Goal: Information Seeking & Learning: Learn about a topic

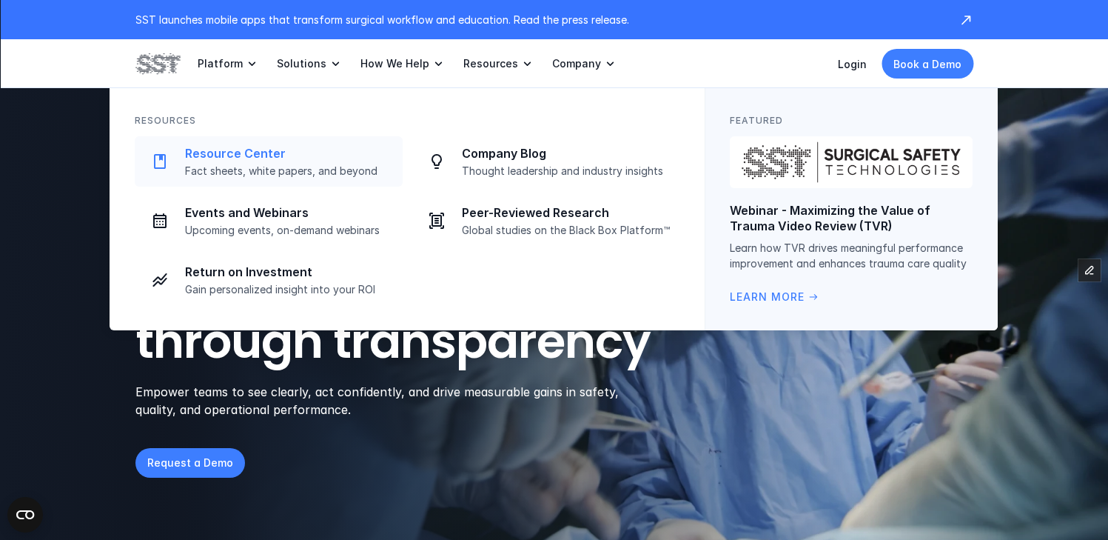
click at [264, 176] on p "Fact sheets, white papers, and beyond" at bounding box center [289, 170] width 209 height 13
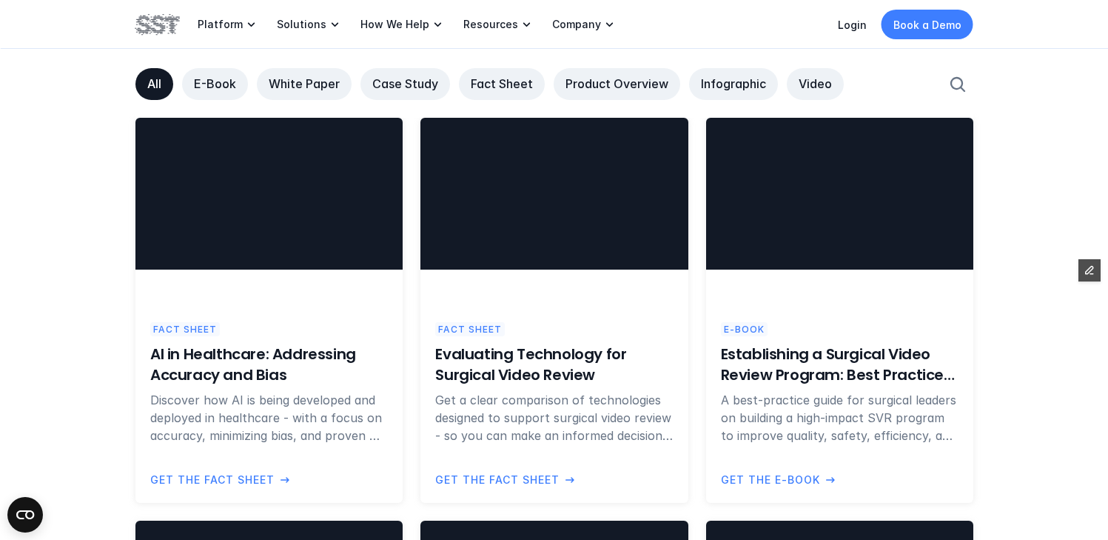
scroll to position [989, 0]
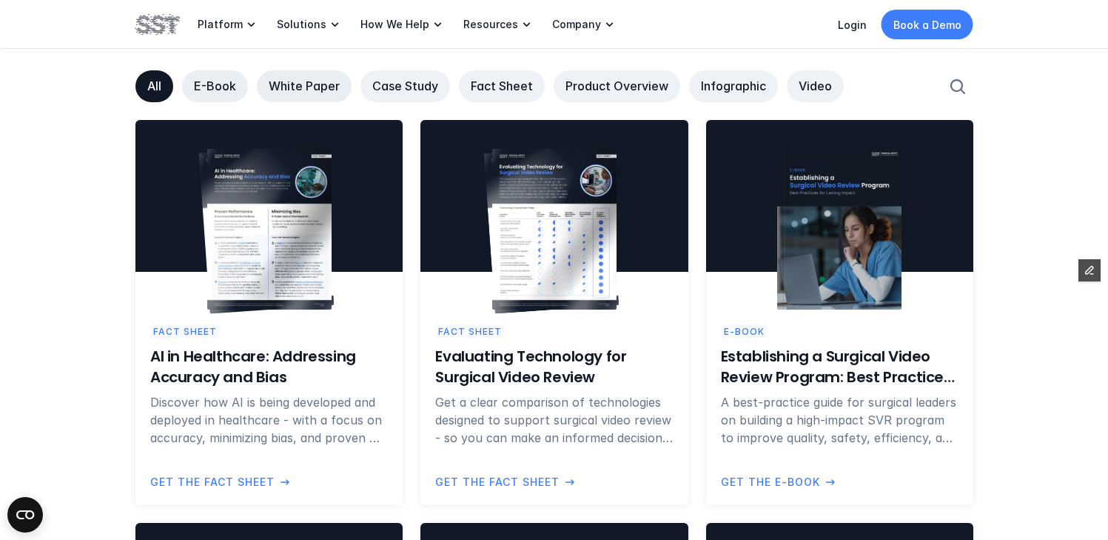
click at [201, 76] on link "E-Book" at bounding box center [215, 86] width 66 height 32
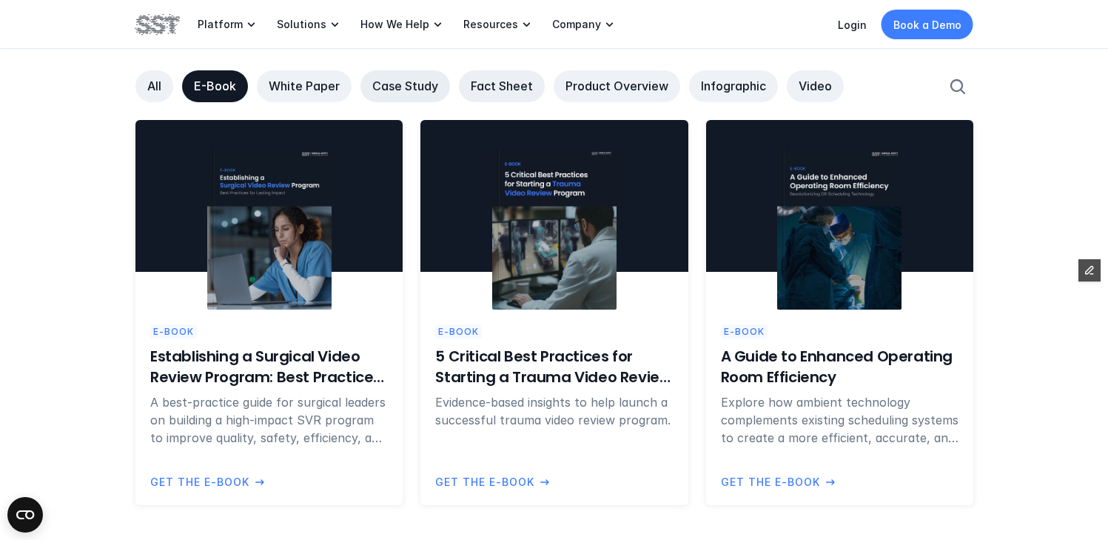
click at [506, 86] on p "Fact Sheet" at bounding box center [502, 86] width 62 height 16
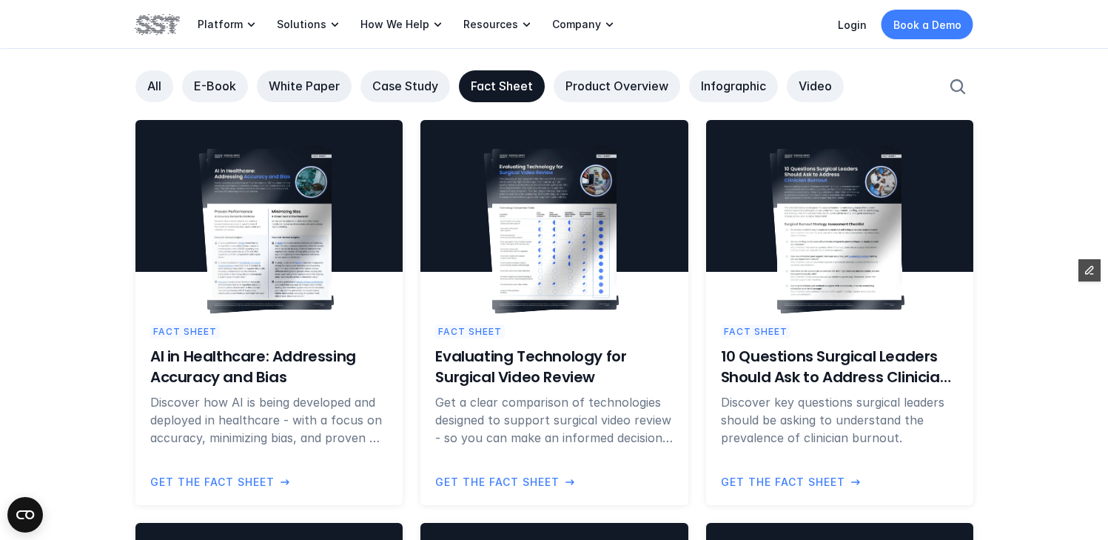
drag, startPoint x: 349, startPoint y: 76, endPoint x: 302, endPoint y: 90, distance: 48.7
click at [349, 76] on div "White Paper" at bounding box center [304, 86] width 95 height 32
click at [288, 93] on p "White Paper" at bounding box center [304, 86] width 71 height 16
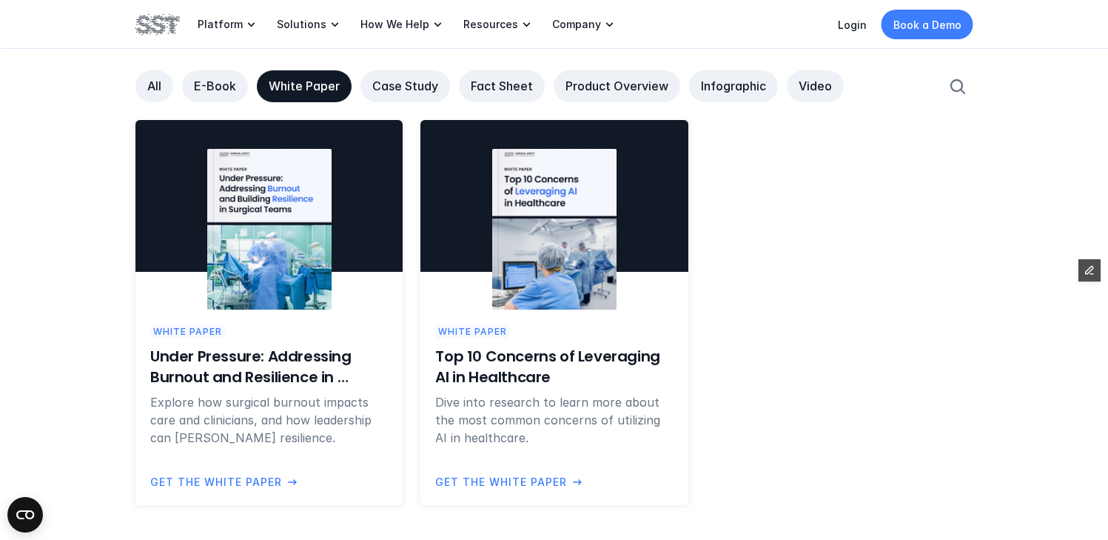
click at [136, 92] on div "All" at bounding box center [155, 86] width 38 height 32
click at [175, 83] on div "All E-Book White Paper Case Study Fact Sheet Product Overview Infographic Video" at bounding box center [535, 86] width 799 height 32
click at [147, 90] on p "All" at bounding box center [154, 86] width 14 height 16
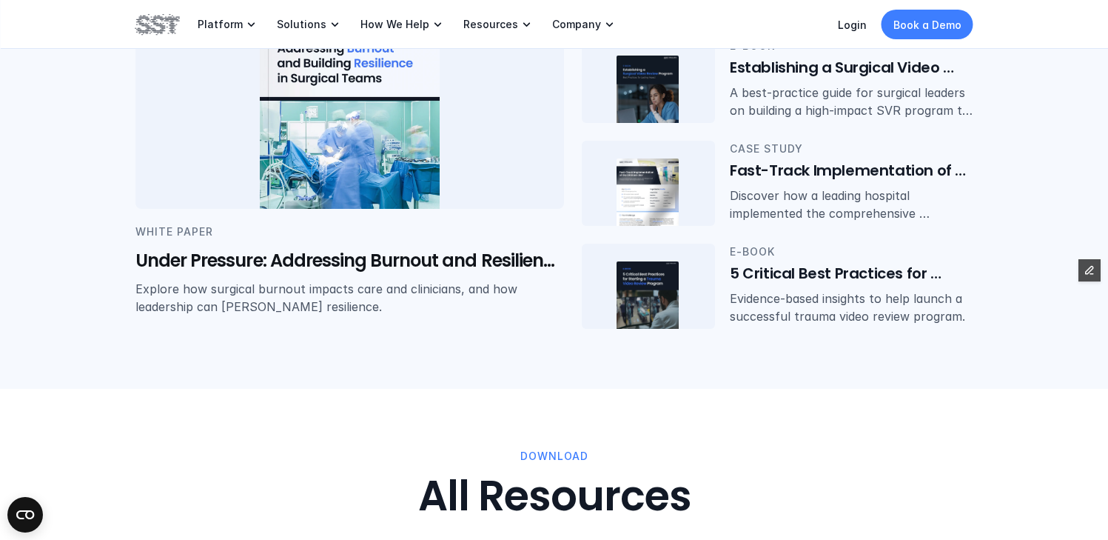
scroll to position [0, 0]
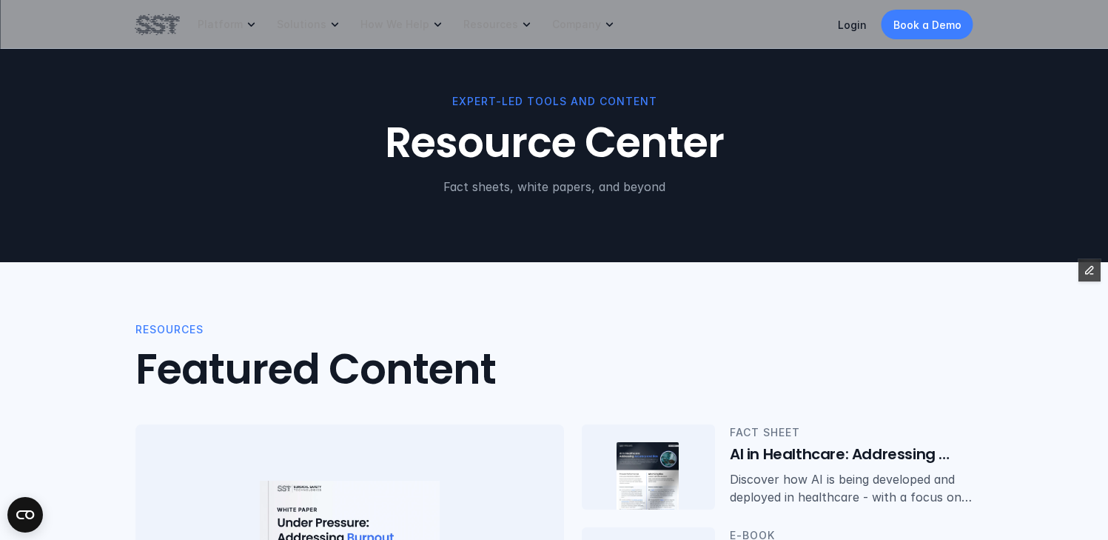
click at [166, 32] on img at bounding box center [158, 24] width 44 height 25
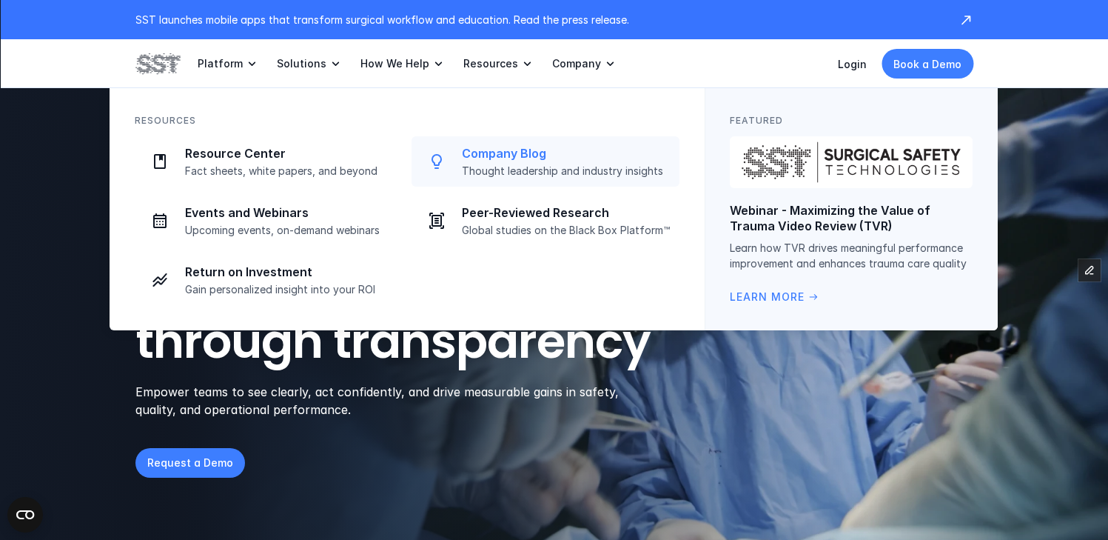
click at [517, 161] on div "Company Blog Thought leadership and industry insights" at bounding box center [566, 162] width 209 height 32
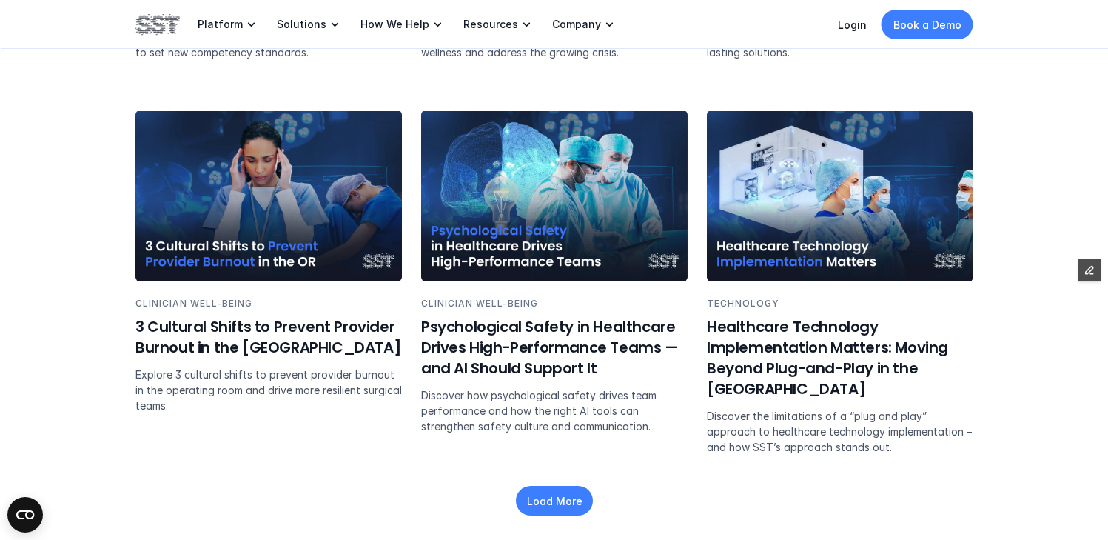
scroll to position [2355, 0]
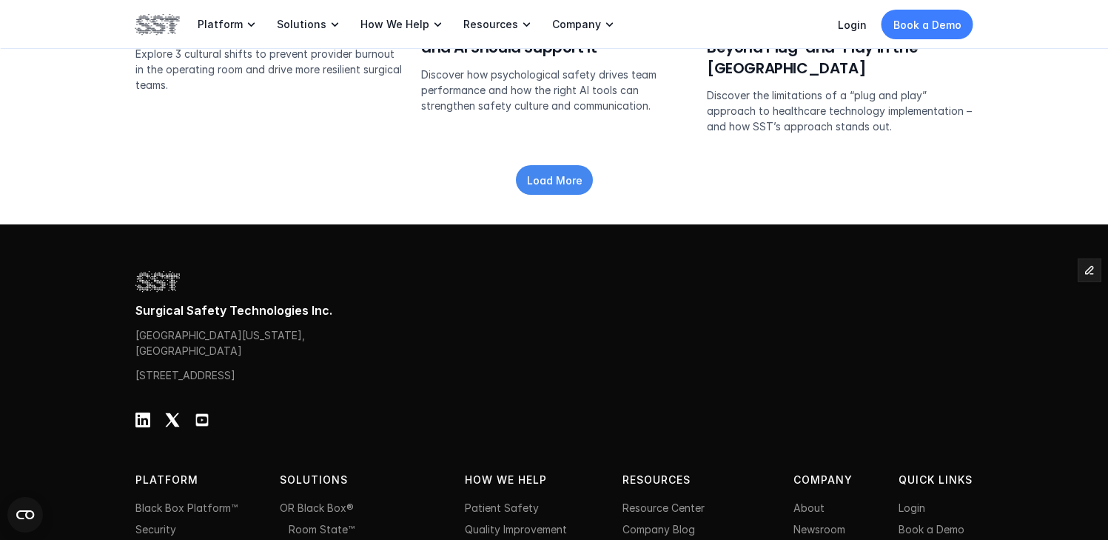
click at [549, 172] on p "Load More" at bounding box center [554, 180] width 56 height 16
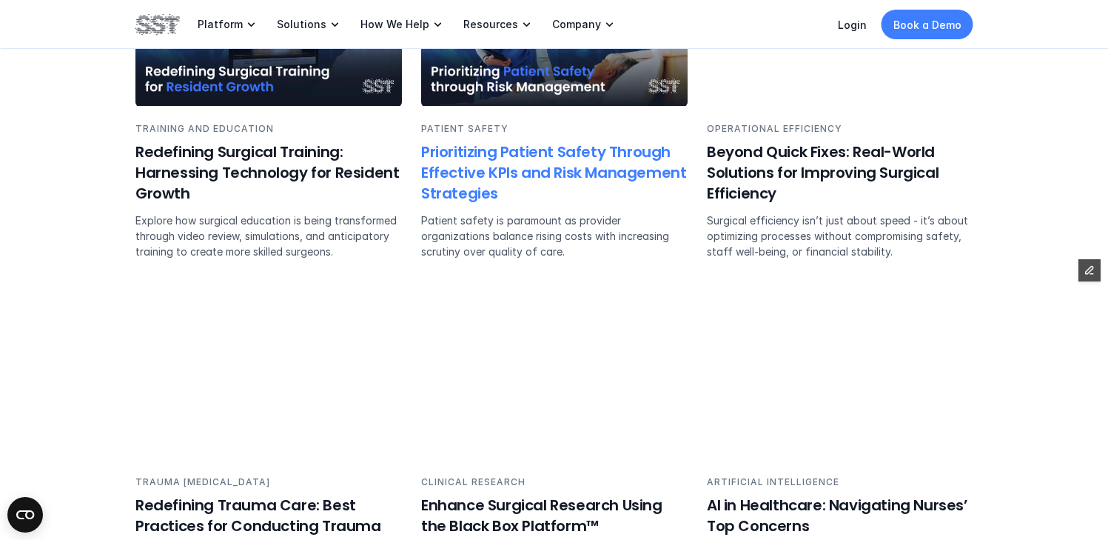
scroll to position [2631, 0]
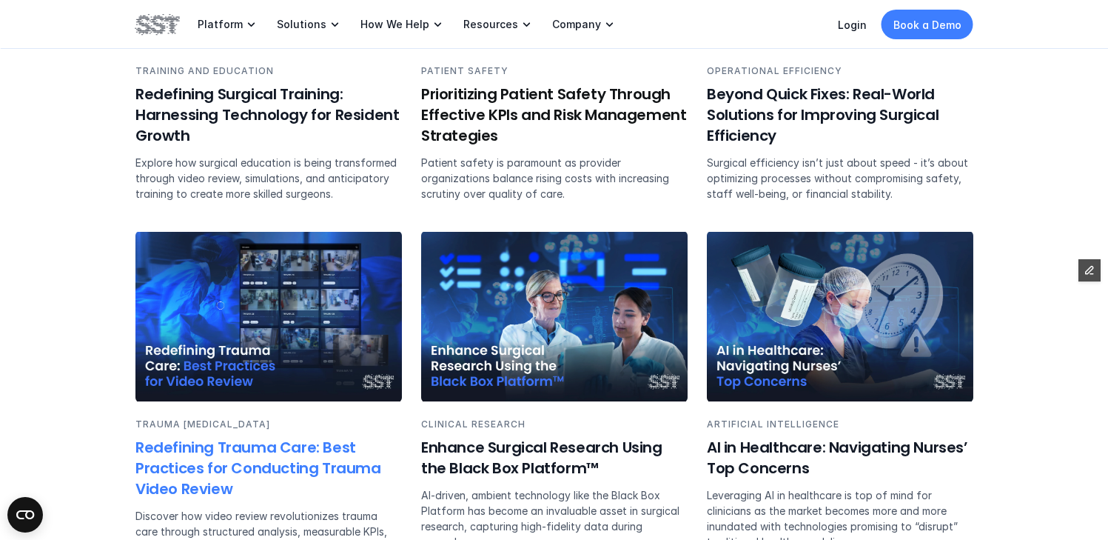
click at [304, 298] on img at bounding box center [269, 317] width 267 height 170
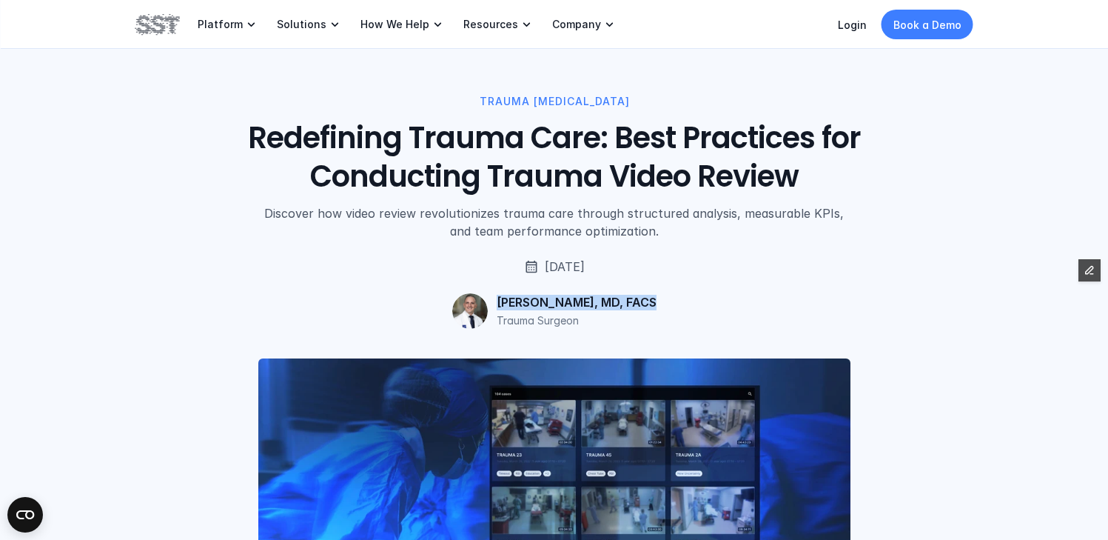
drag, startPoint x: 669, startPoint y: 299, endPoint x: 501, endPoint y: 302, distance: 168.1
click at [501, 302] on div "TRAUMA RESUSCITATION Redefining Trauma Care: Best Practices for Conducting Trau…" at bounding box center [555, 210] width 838 height 235
copy p "Ryan P. Dumas, MD, FACS"
drag, startPoint x: 597, startPoint y: 319, endPoint x: 583, endPoint y: 326, distance: 14.9
click at [583, 326] on div "Ryan P. Dumas, MD, FACS Trauma Surgeon" at bounding box center [577, 312] width 160 height 34
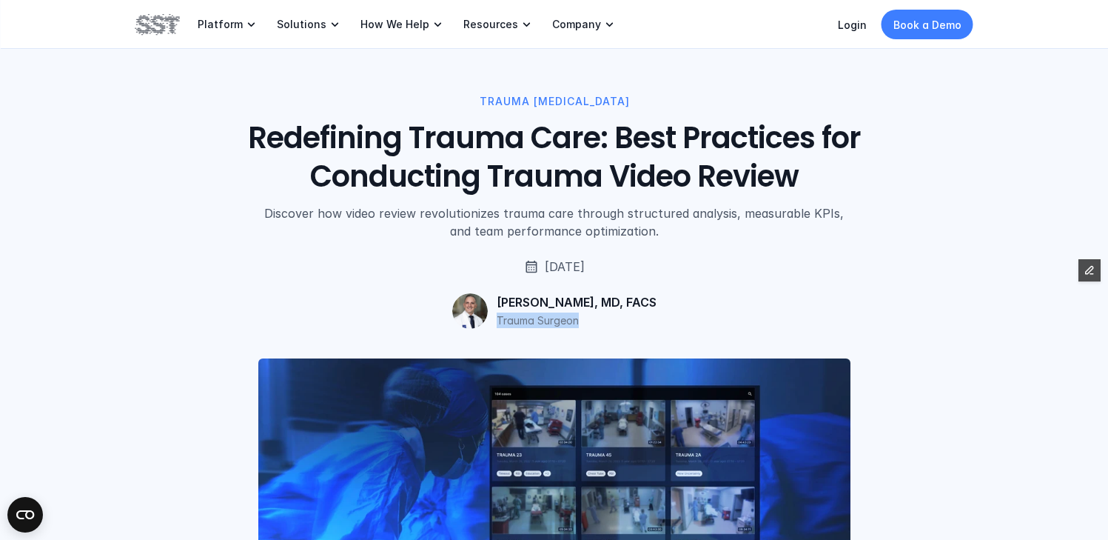
copy div "Trauma Surgeon"
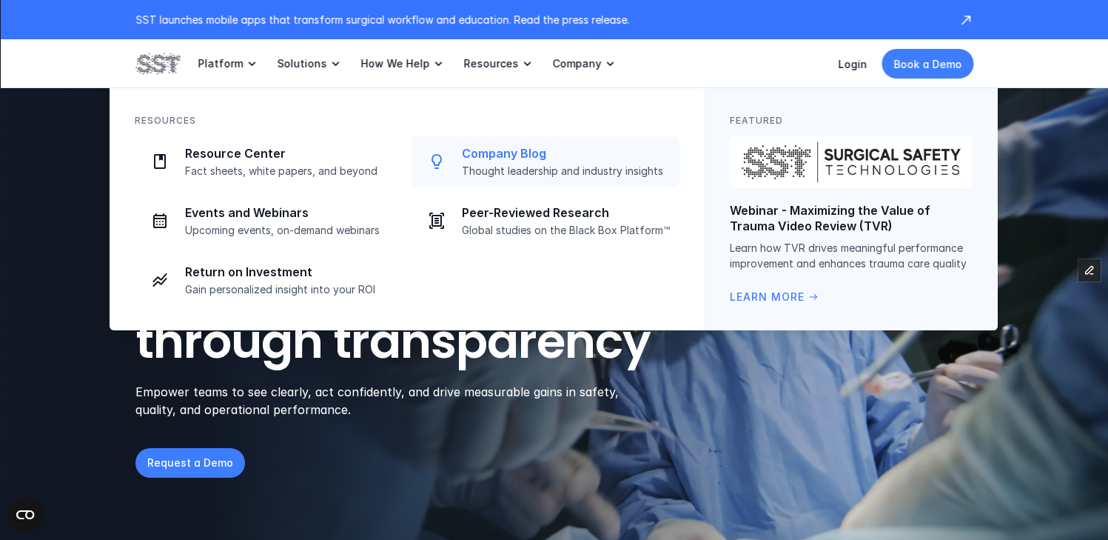
click at [465, 171] on p "Thought leadership and industry insights" at bounding box center [566, 170] width 209 height 13
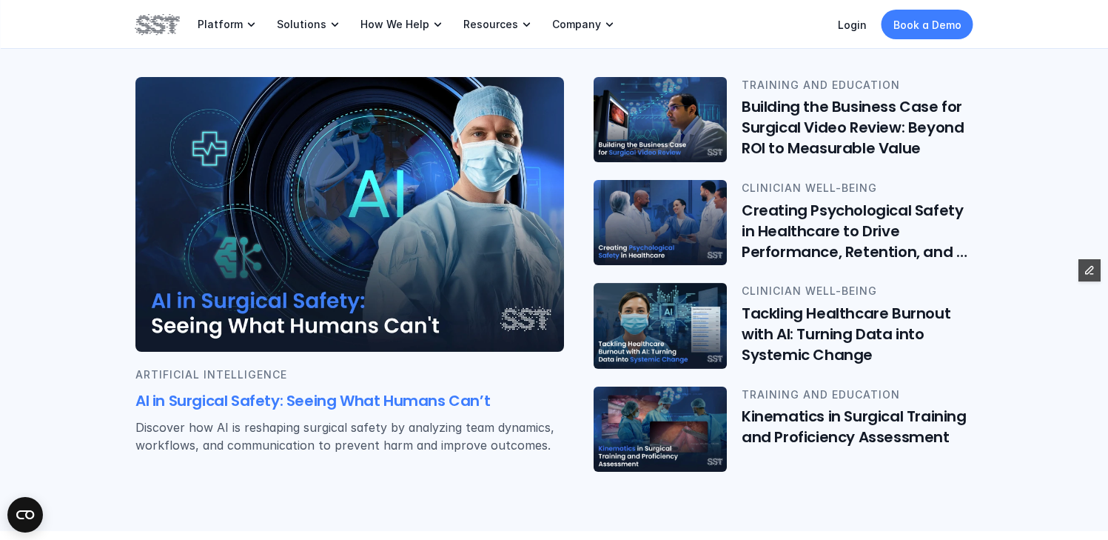
scroll to position [333, 0]
